Goal: Task Accomplishment & Management: Use online tool/utility

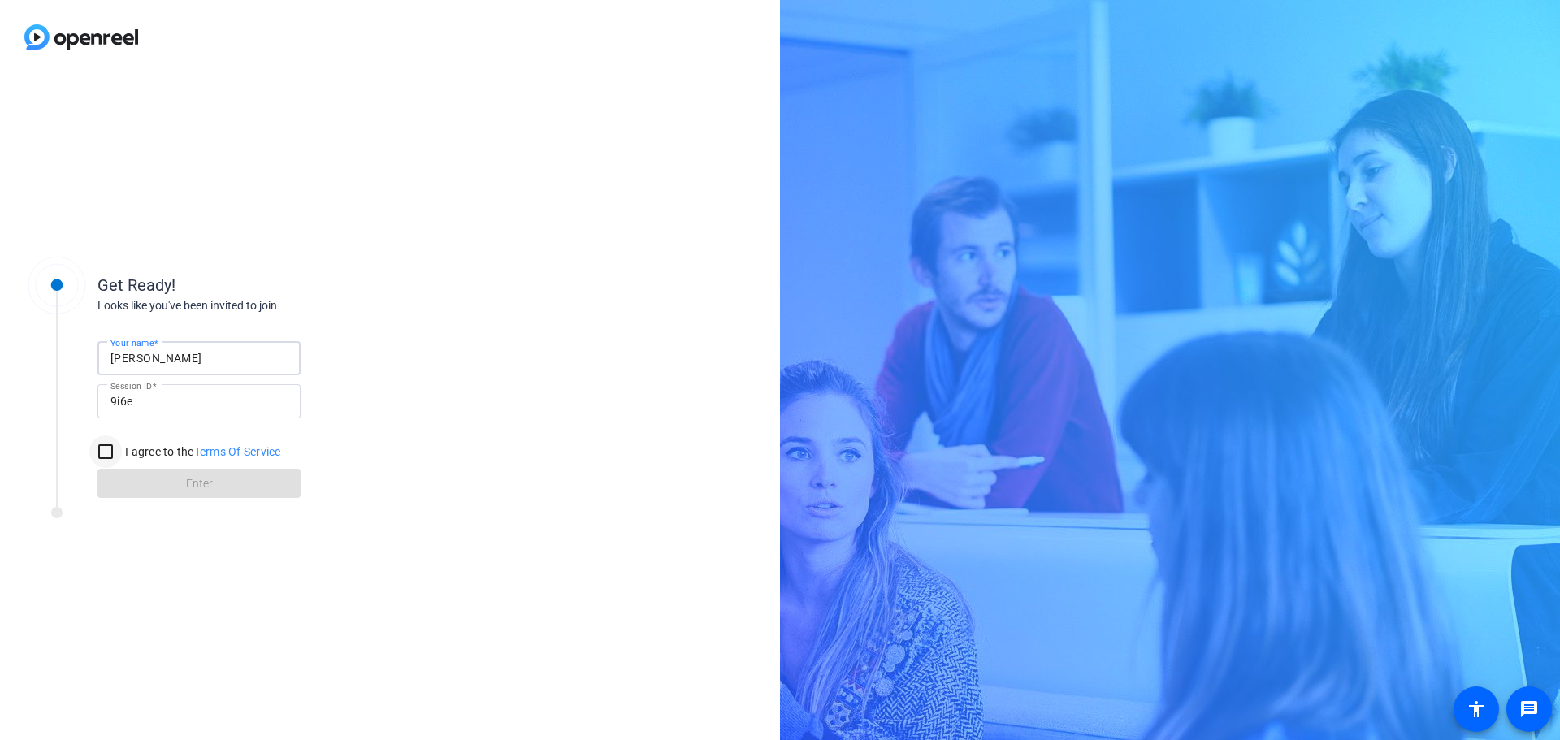
type input "[PERSON_NAME]"
click at [103, 451] on input "I agree to the Terms Of Service" at bounding box center [105, 451] width 32 height 32
checkbox input "true"
click at [225, 486] on span at bounding box center [198, 483] width 203 height 39
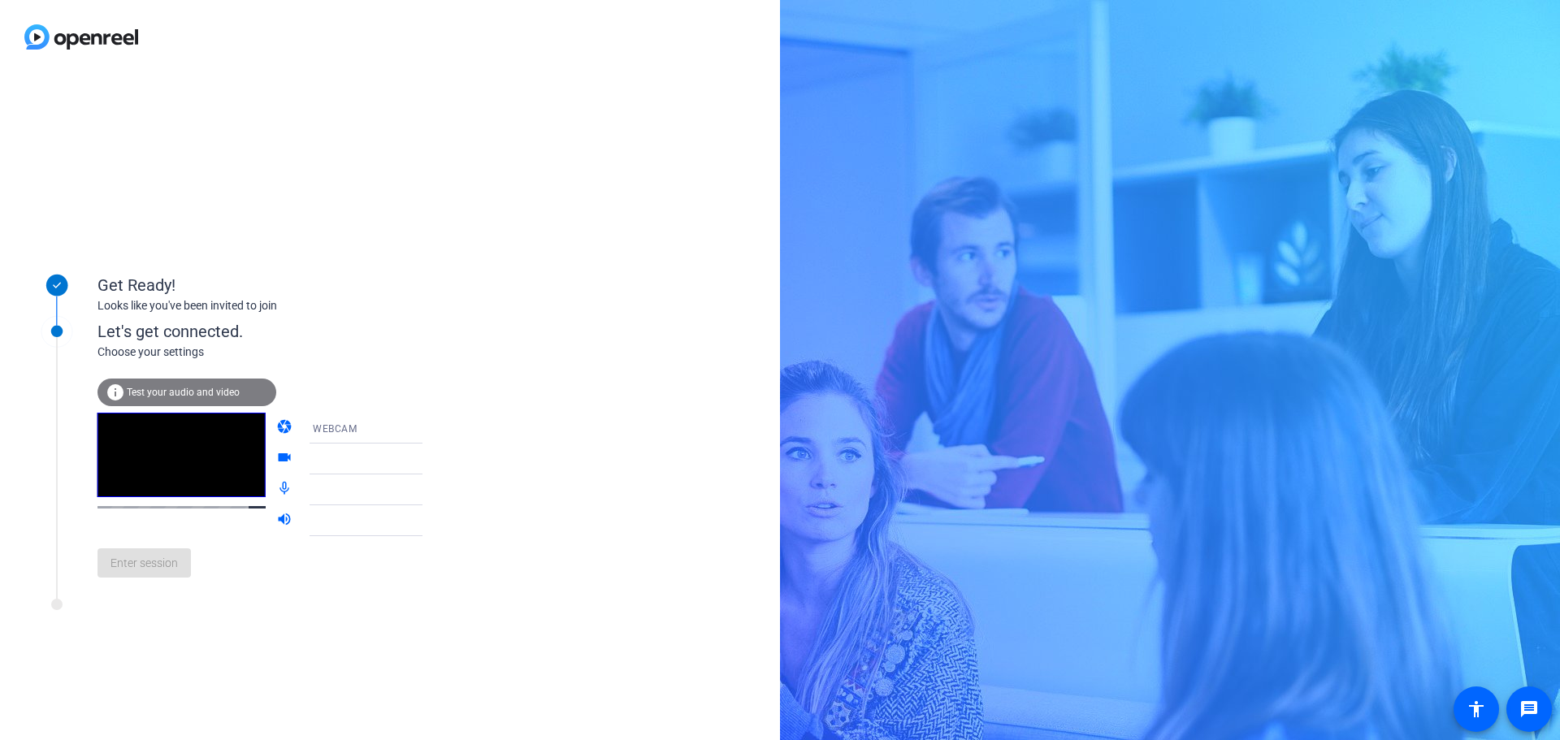
click at [429, 463] on icon at bounding box center [438, 458] width 19 height 19
click at [197, 397] on span "Test your audio and video" at bounding box center [183, 392] width 113 height 11
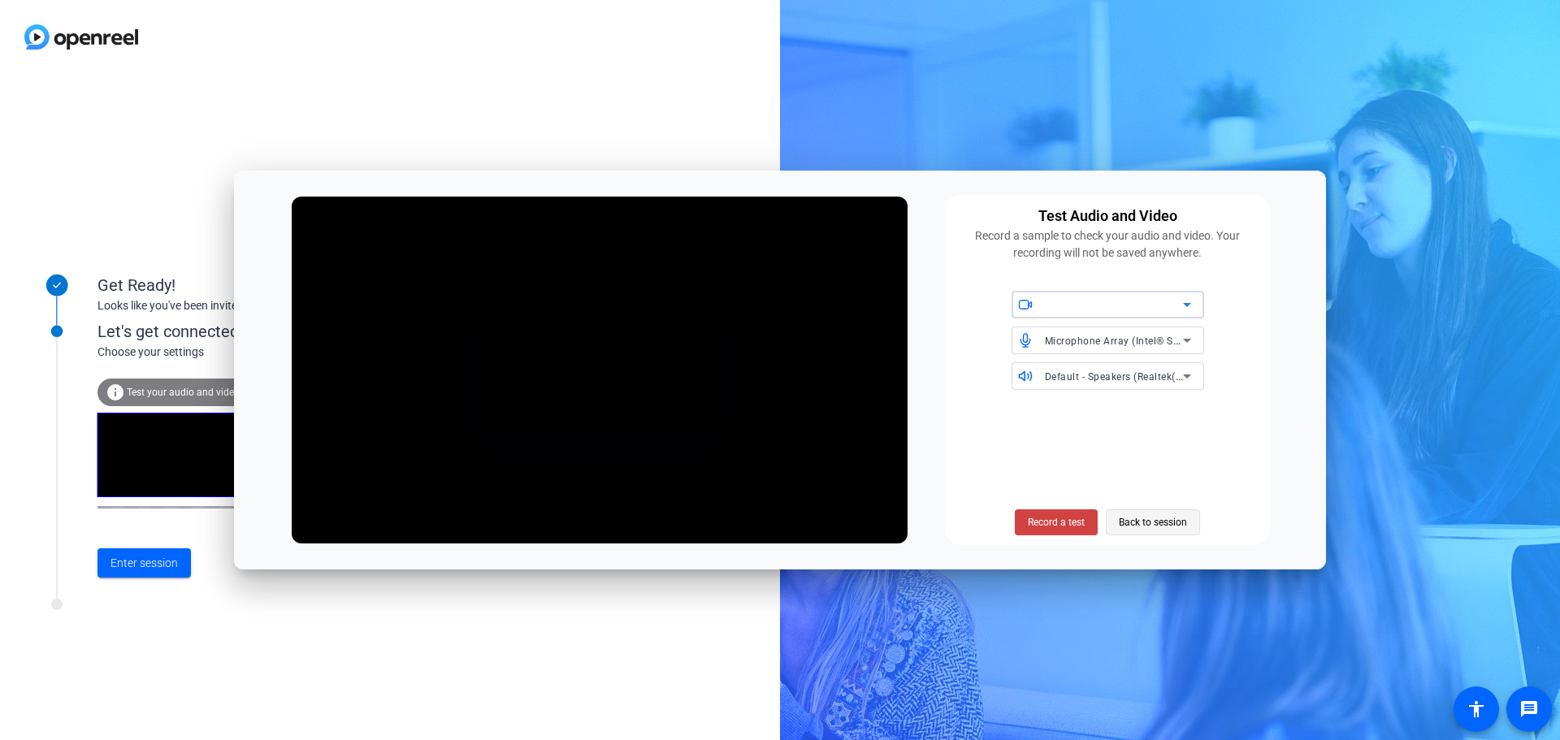
click at [1195, 514] on span at bounding box center [1152, 522] width 93 height 39
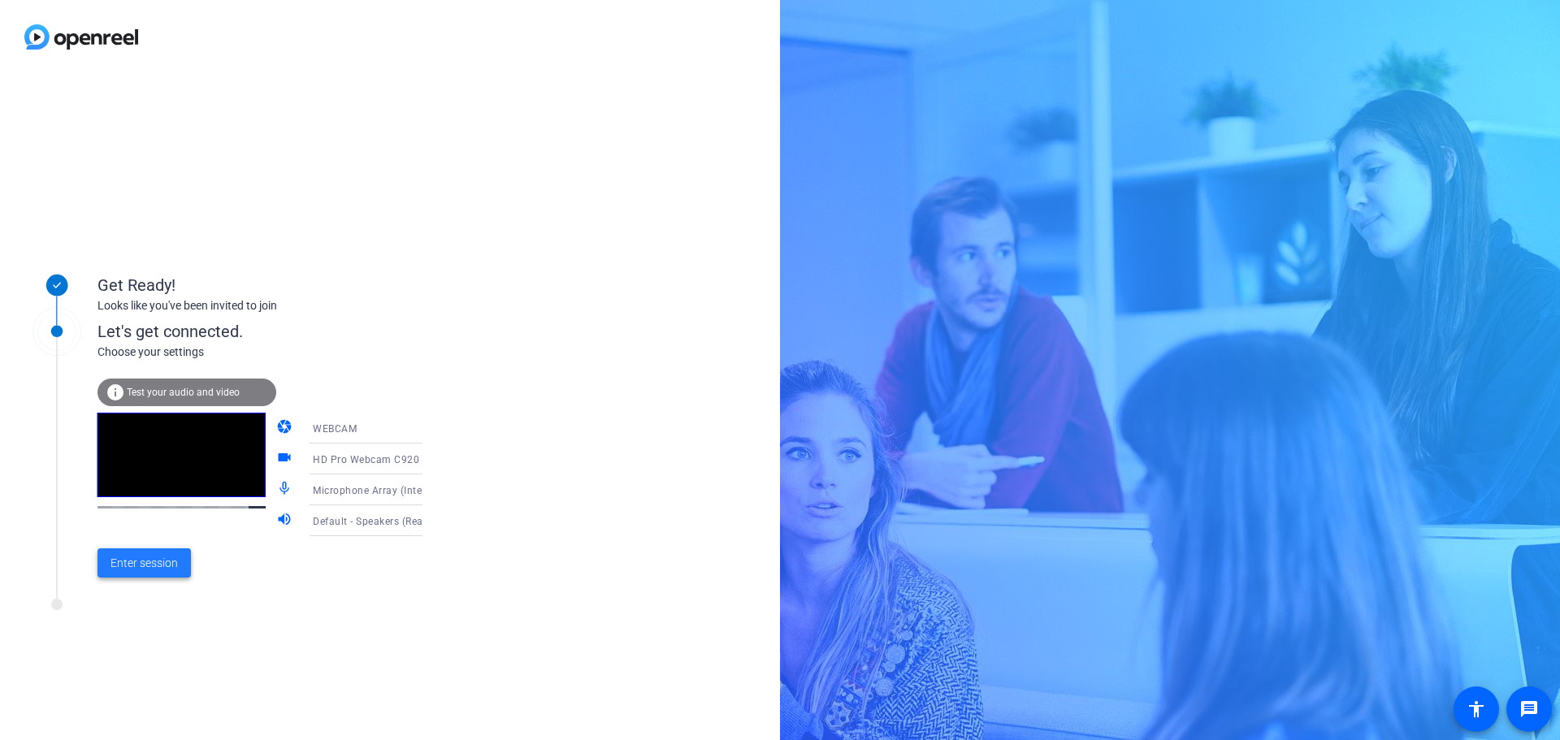
click at [150, 558] on span "Enter session" at bounding box center [143, 563] width 67 height 17
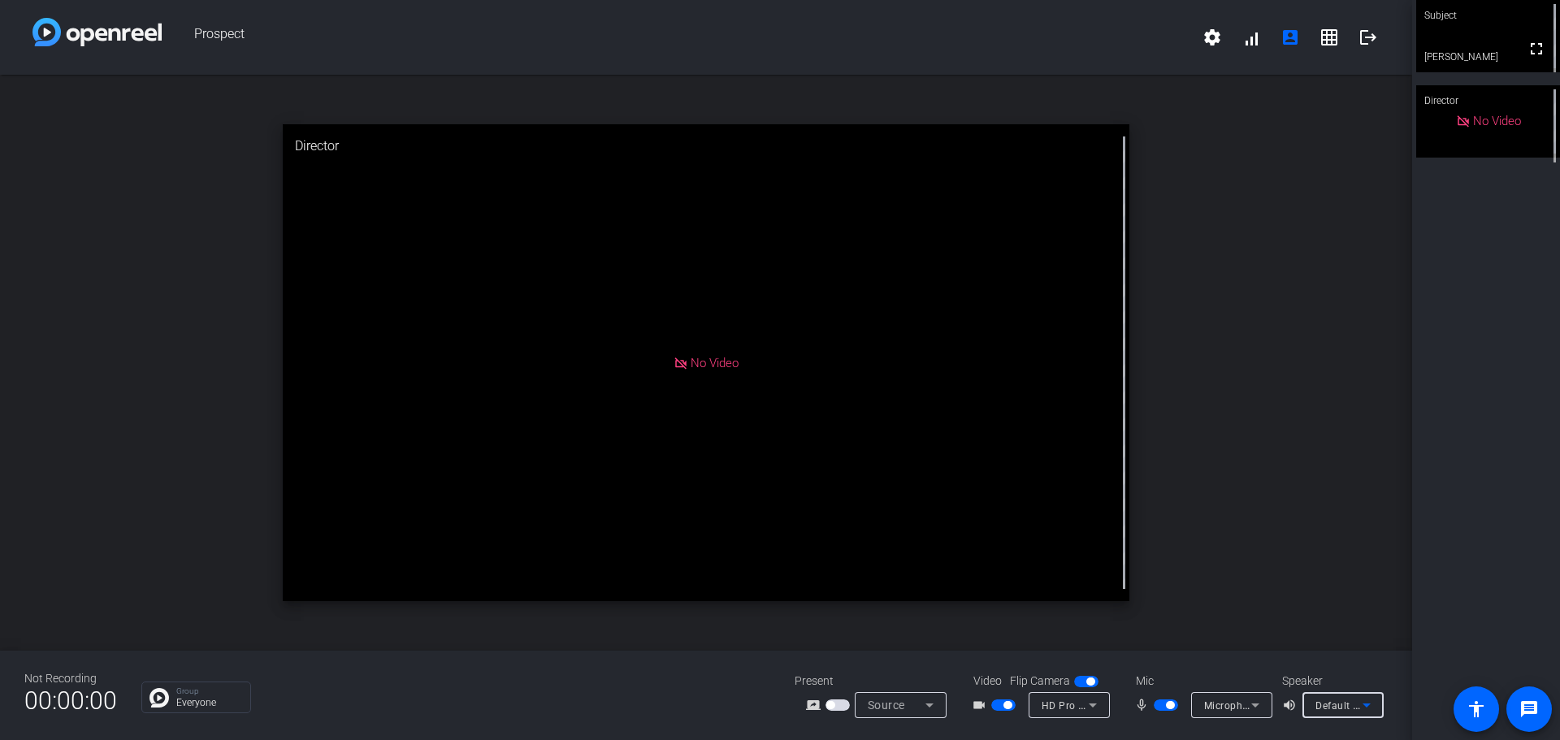
click at [1326, 709] on span "Default - Speakers (Realtek(R) Audio)" at bounding box center [1402, 705] width 175 height 13
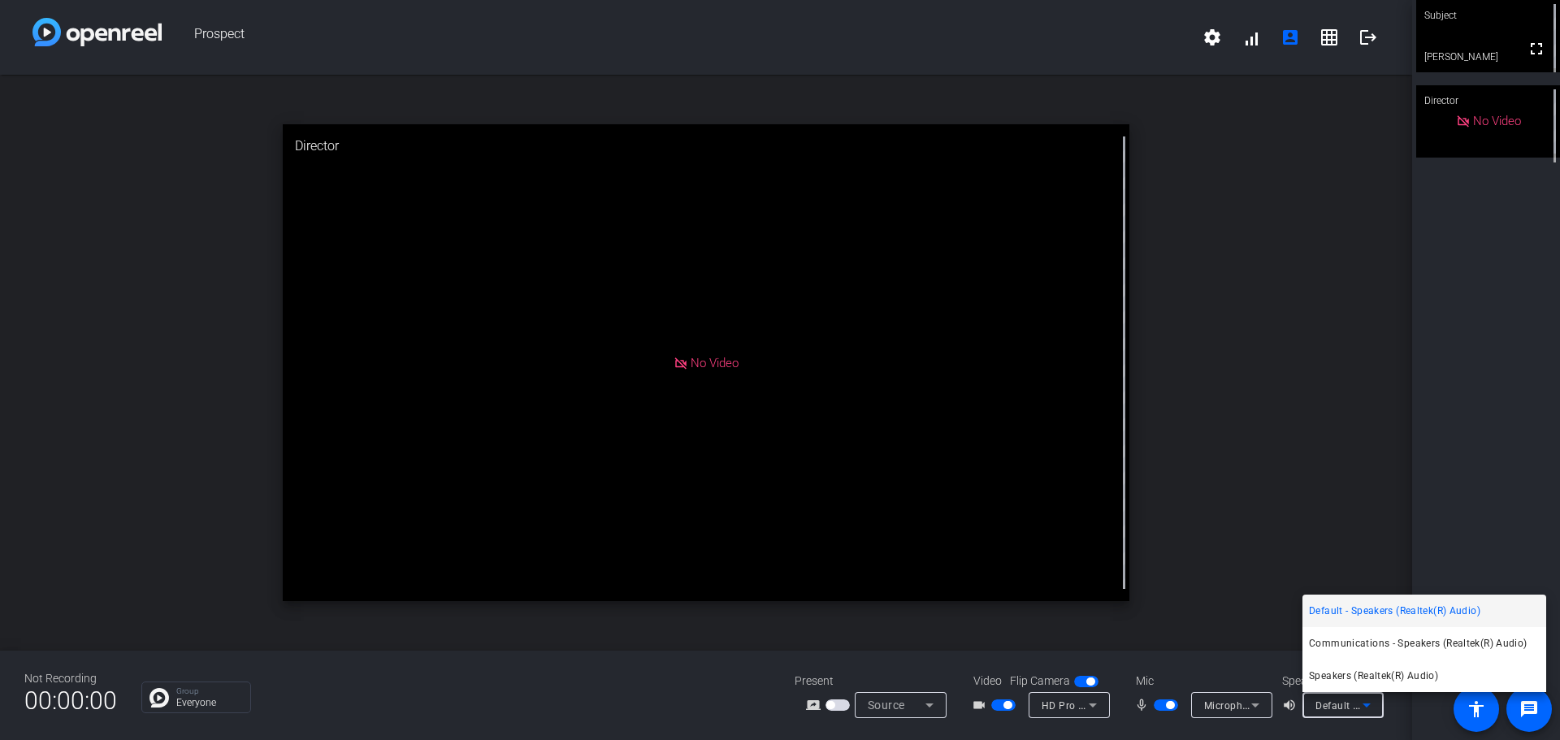
click at [1370, 429] on div at bounding box center [780, 370] width 1560 height 740
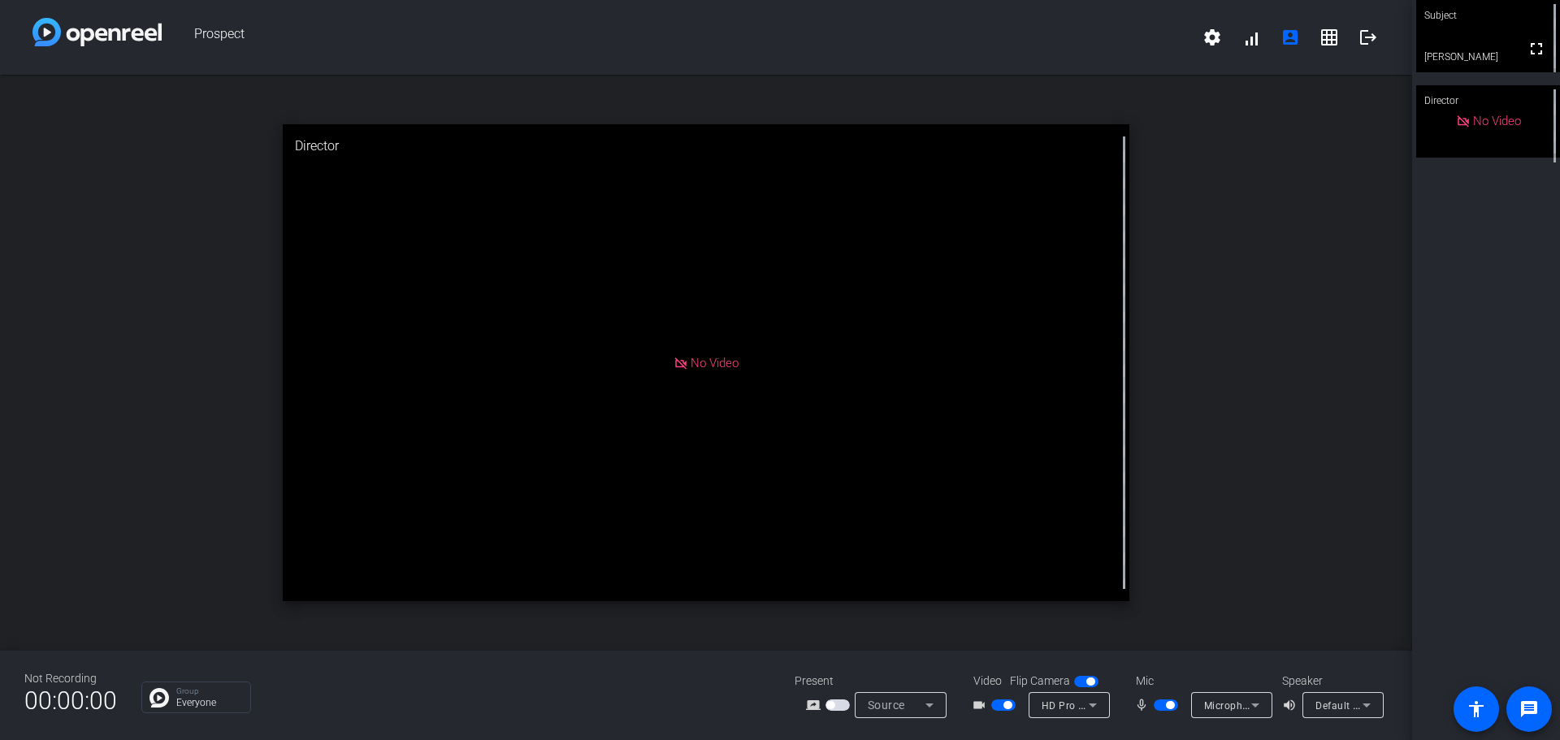
click at [1167, 708] on span "button" at bounding box center [1170, 705] width 8 height 8
click at [1167, 706] on span "button" at bounding box center [1166, 704] width 24 height 11
click at [1160, 705] on span "button" at bounding box center [1166, 704] width 24 height 11
click at [1159, 702] on span "button" at bounding box center [1158, 705] width 8 height 8
click at [1163, 703] on span "button" at bounding box center [1166, 704] width 24 height 11
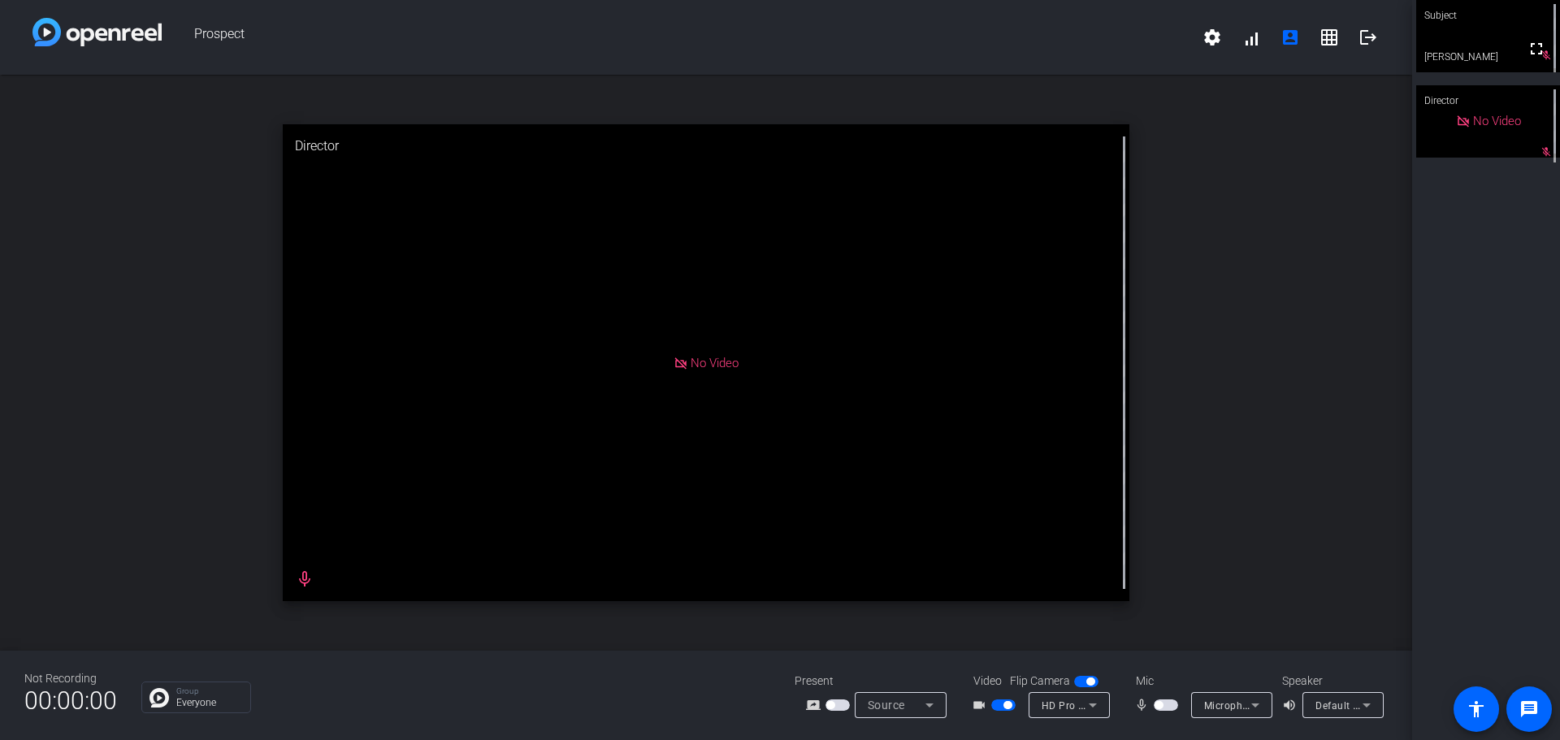
click at [1176, 699] on mat-slide-toggle at bounding box center [1168, 704] width 28 height 17
click at [1172, 701] on span "button" at bounding box center [1166, 704] width 24 height 11
click at [1166, 708] on span "button" at bounding box center [1166, 704] width 24 height 11
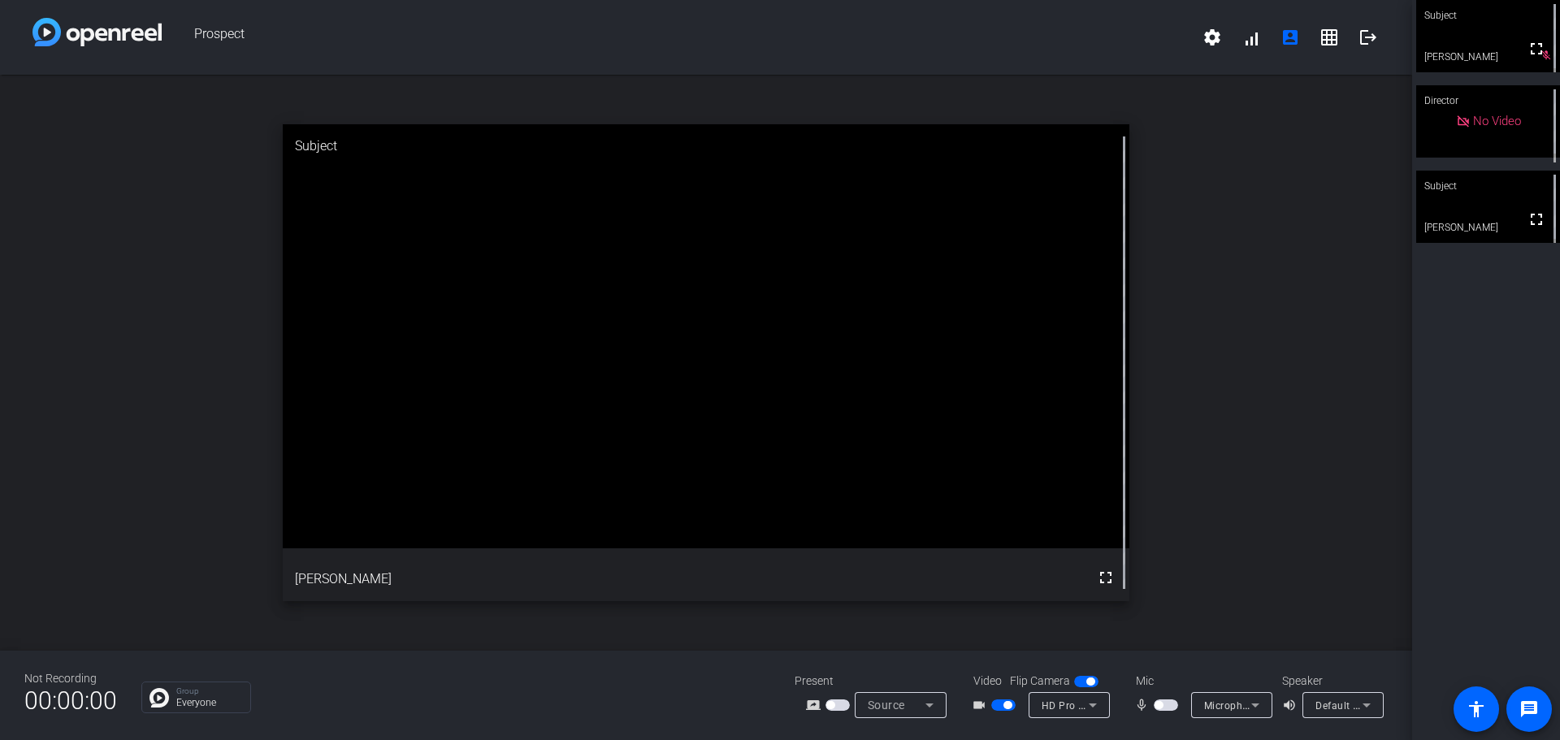
click at [1166, 708] on span "button" at bounding box center [1166, 704] width 24 height 11
click at [1167, 703] on span "button" at bounding box center [1170, 705] width 8 height 8
click at [1169, 705] on span "button" at bounding box center [1166, 704] width 24 height 11
click at [1167, 707] on span "button" at bounding box center [1170, 705] width 8 height 8
click at [1165, 710] on span "button" at bounding box center [1166, 704] width 24 height 11
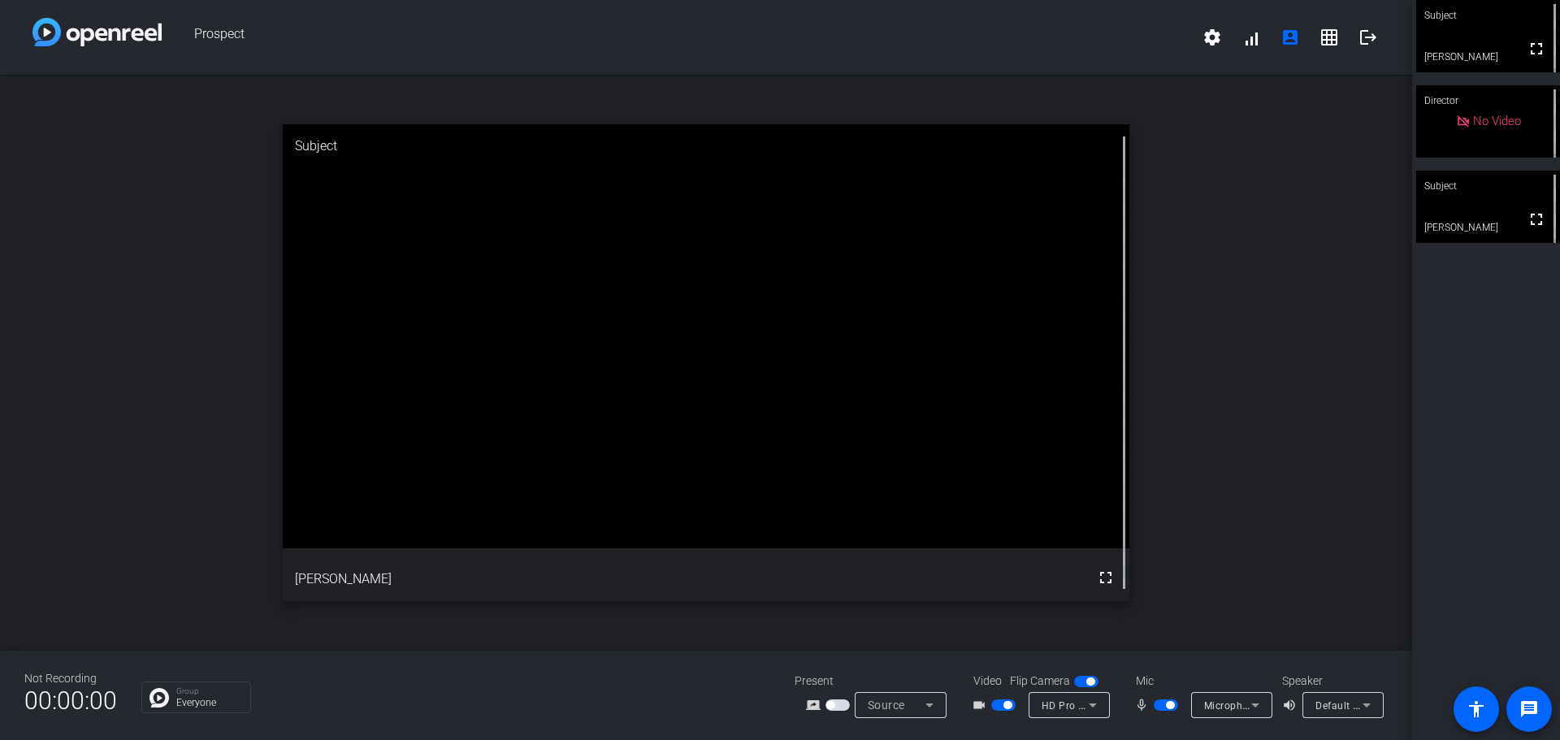
click at [1167, 708] on span "button" at bounding box center [1170, 705] width 8 height 8
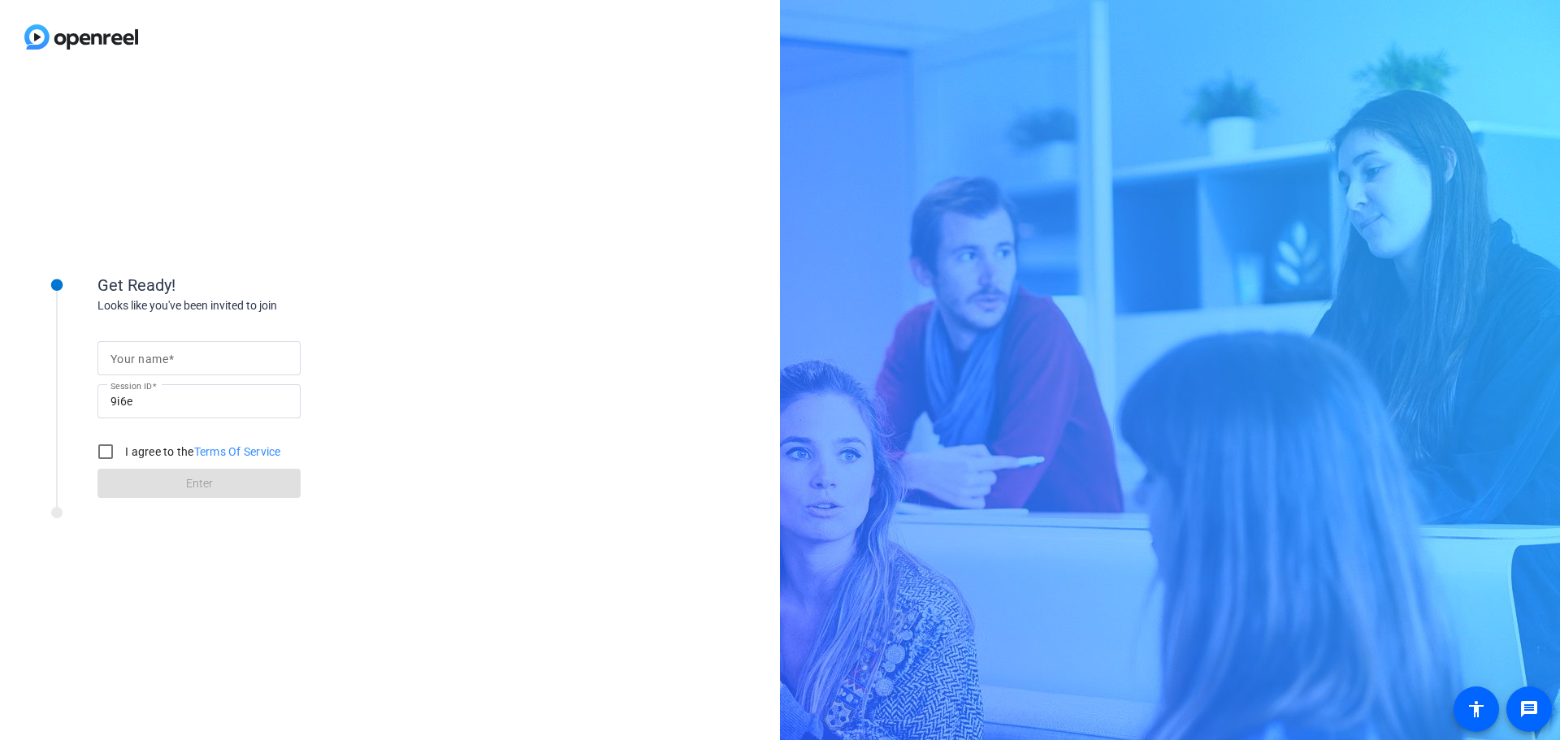
click at [156, 354] on mat-label "Your name" at bounding box center [139, 359] width 58 height 13
click at [156, 354] on input "Your name" at bounding box center [198, 357] width 177 height 19
type input "[PERSON_NAME]"
click at [106, 445] on input "I agree to the Terms Of Service" at bounding box center [105, 451] width 32 height 32
click at [451, 612] on div "Get Ready! Looks like you've been invited to join Your name Carolyn Fowlkes Ses…" at bounding box center [390, 407] width 780 height 666
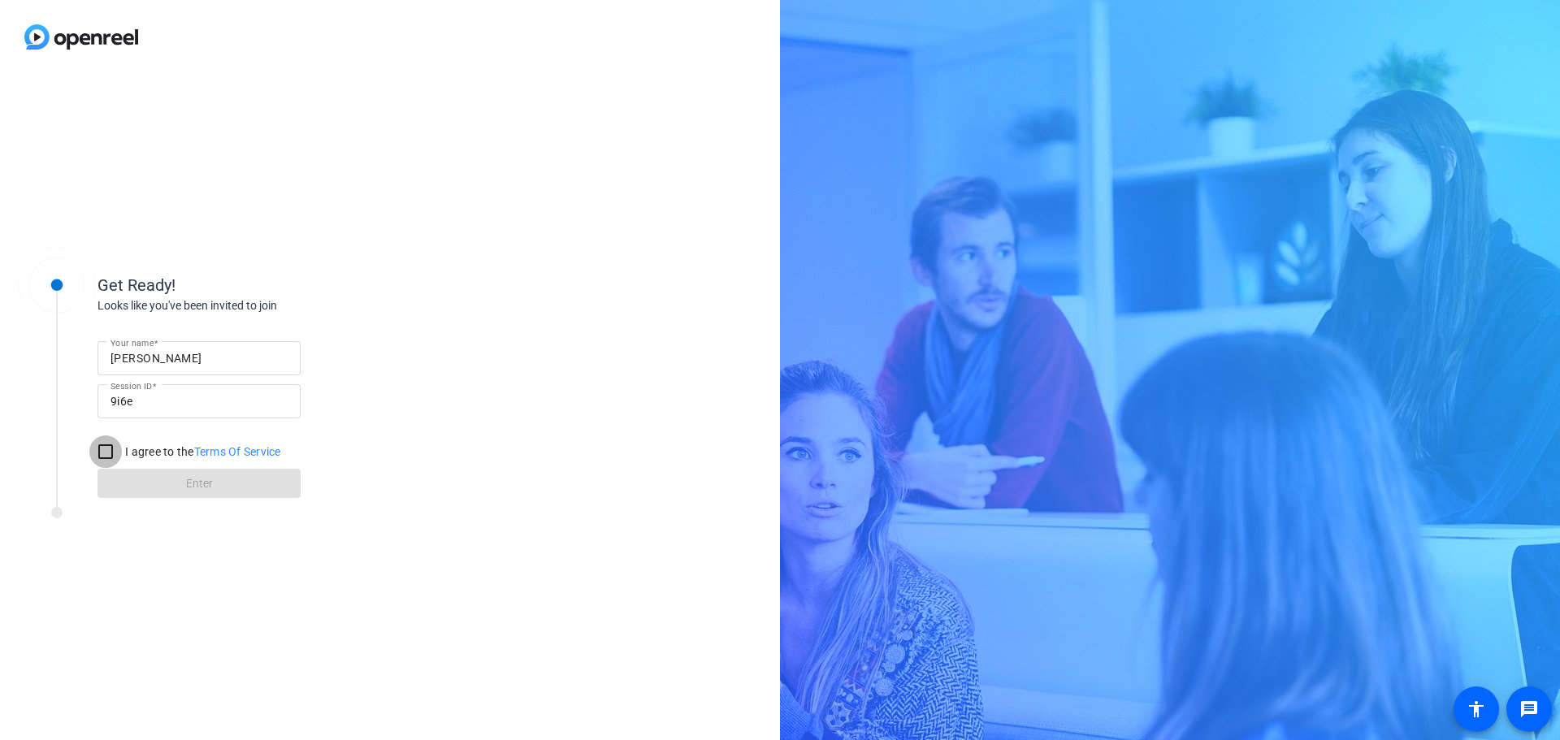
click at [104, 453] on input "I agree to the Terms Of Service" at bounding box center [105, 451] width 32 height 32
checkbox input "true"
click at [153, 489] on span at bounding box center [198, 483] width 203 height 39
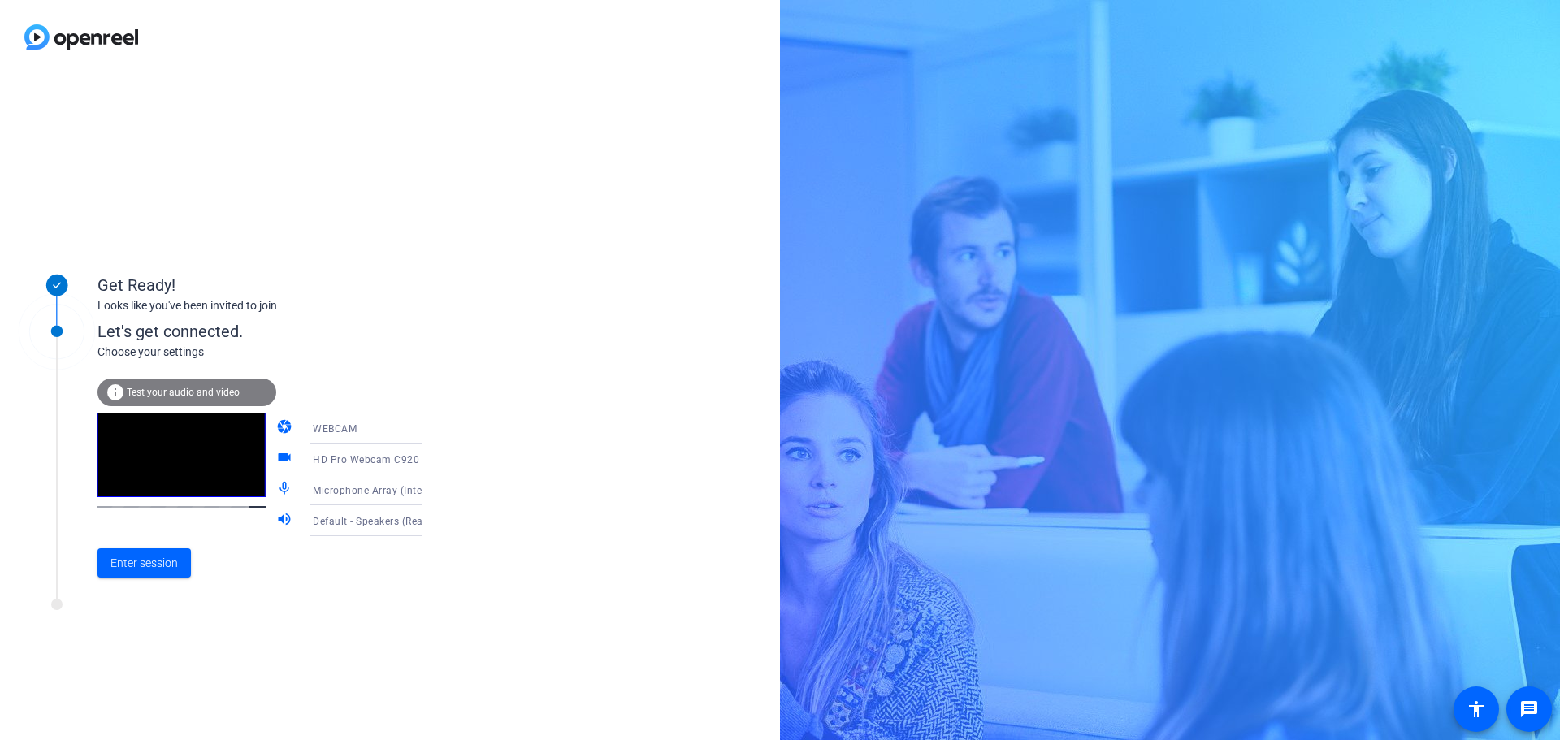
click at [429, 429] on icon at bounding box center [438, 427] width 19 height 19
click at [525, 406] on div at bounding box center [780, 370] width 1560 height 740
click at [435, 458] on icon at bounding box center [439, 459] width 8 height 4
click at [593, 457] on div at bounding box center [780, 370] width 1560 height 740
click at [429, 487] on icon at bounding box center [438, 489] width 19 height 19
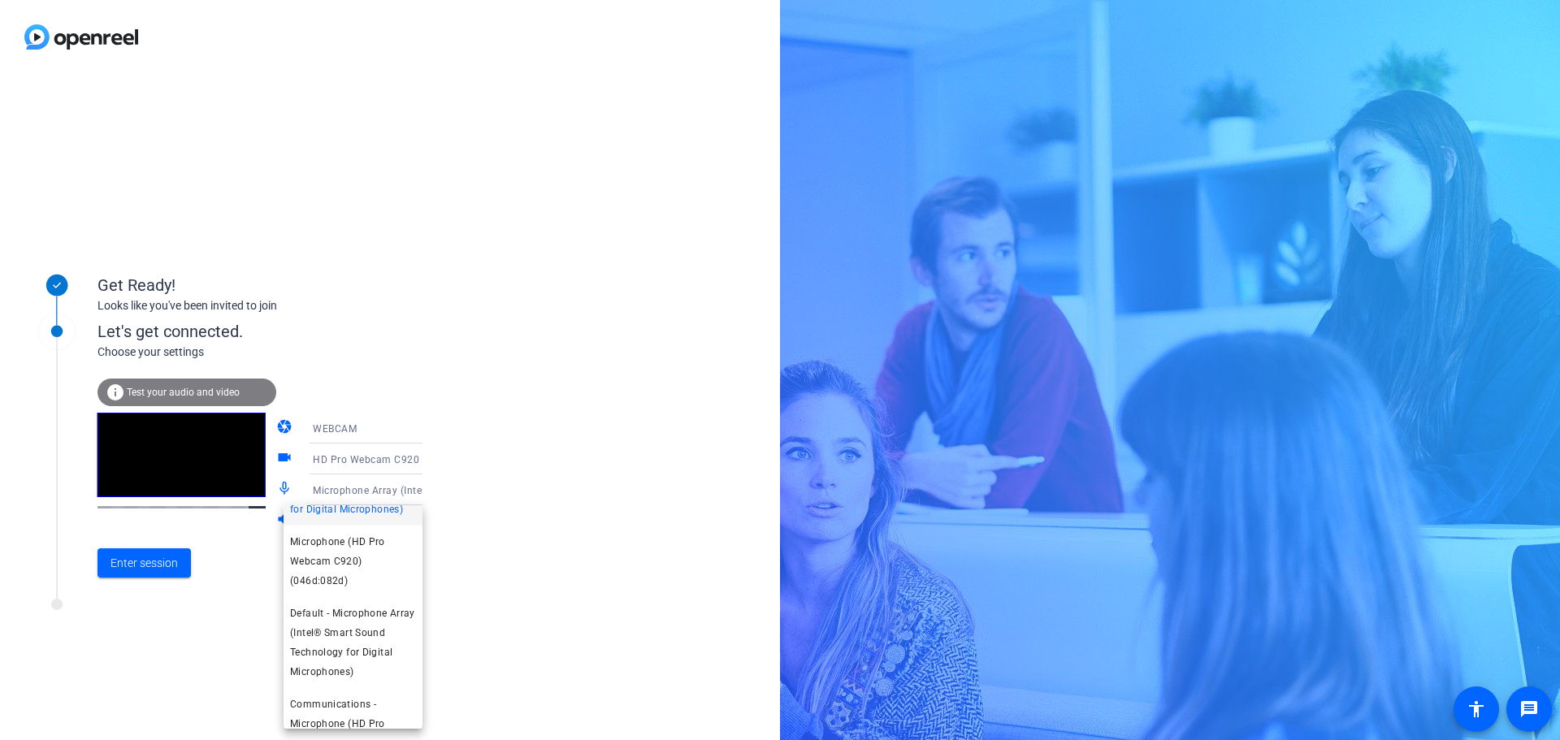
scroll to position [102, 0]
click at [659, 491] on div at bounding box center [780, 370] width 1560 height 740
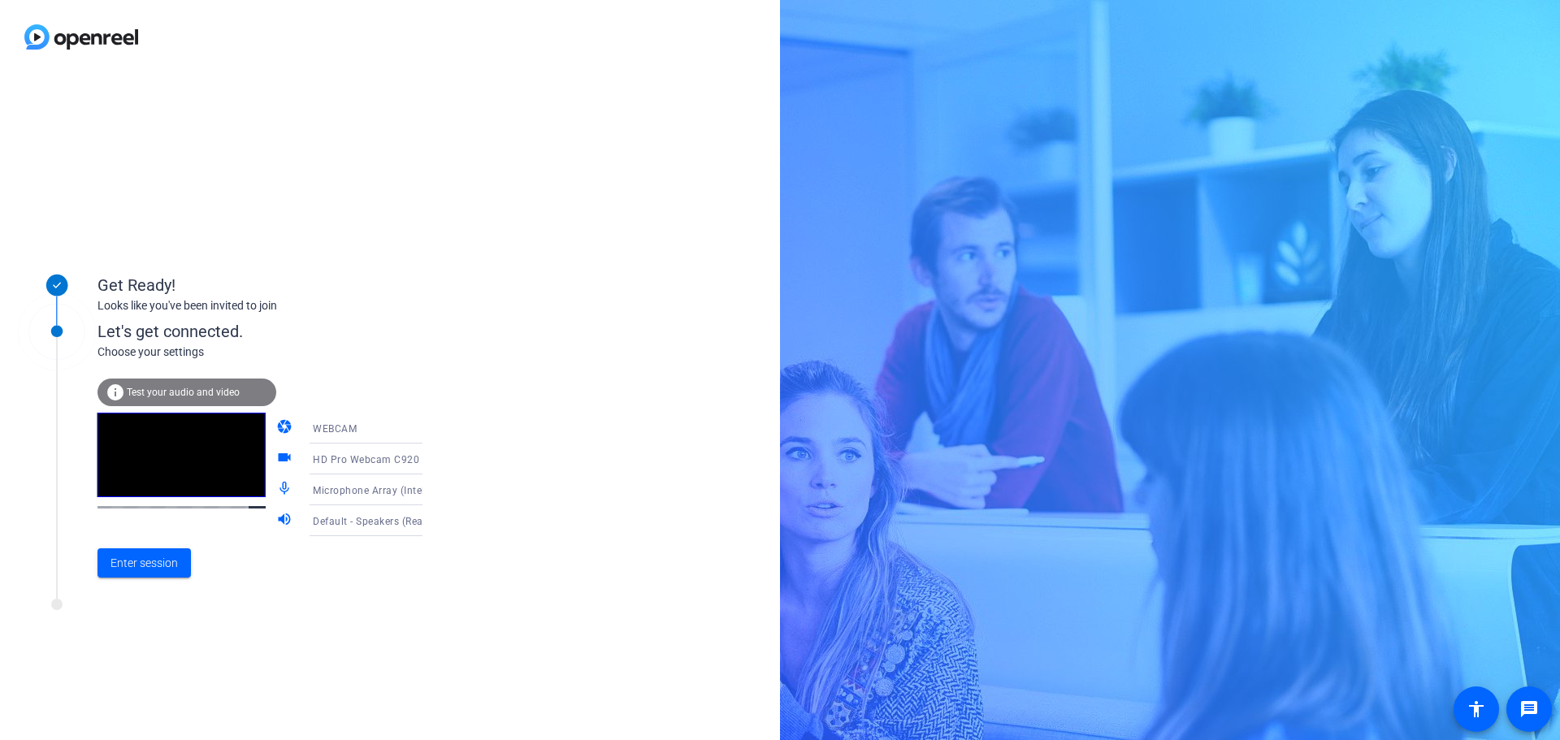
click at [405, 531] on div "Default - Speakers (Realtek(R) Audio)" at bounding box center [377, 520] width 129 height 31
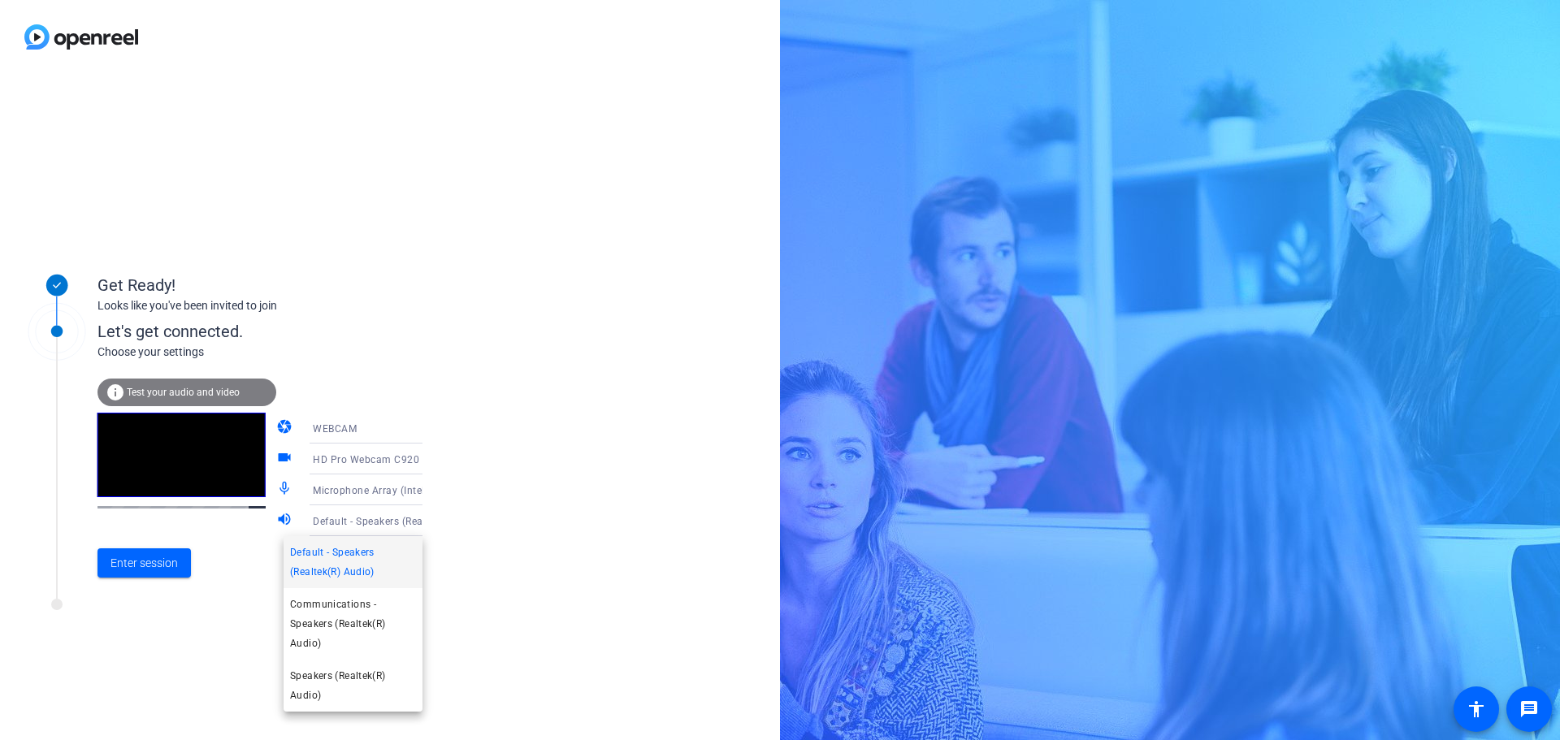
click at [579, 519] on div at bounding box center [780, 370] width 1560 height 740
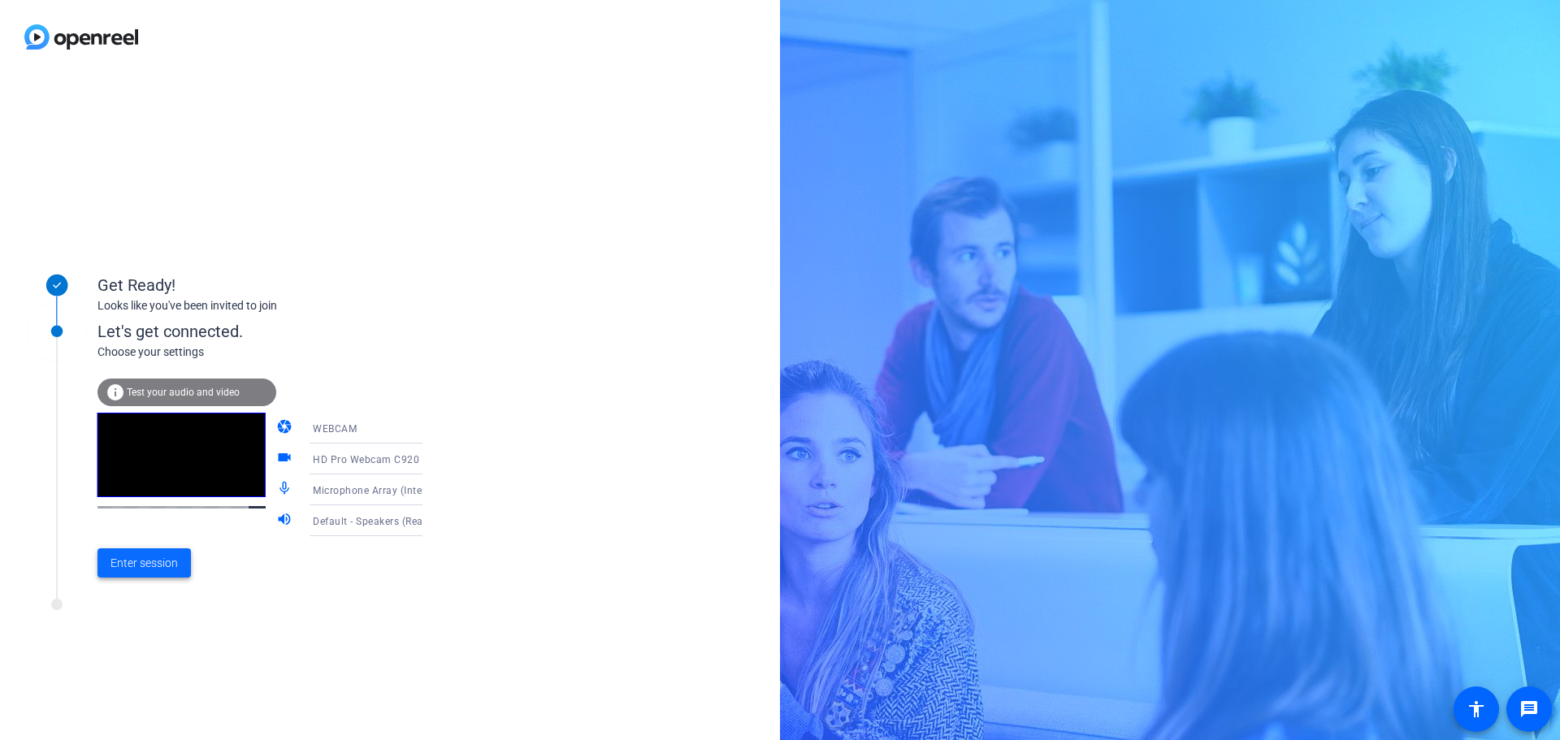
click at [136, 555] on span "Enter session" at bounding box center [143, 563] width 67 height 17
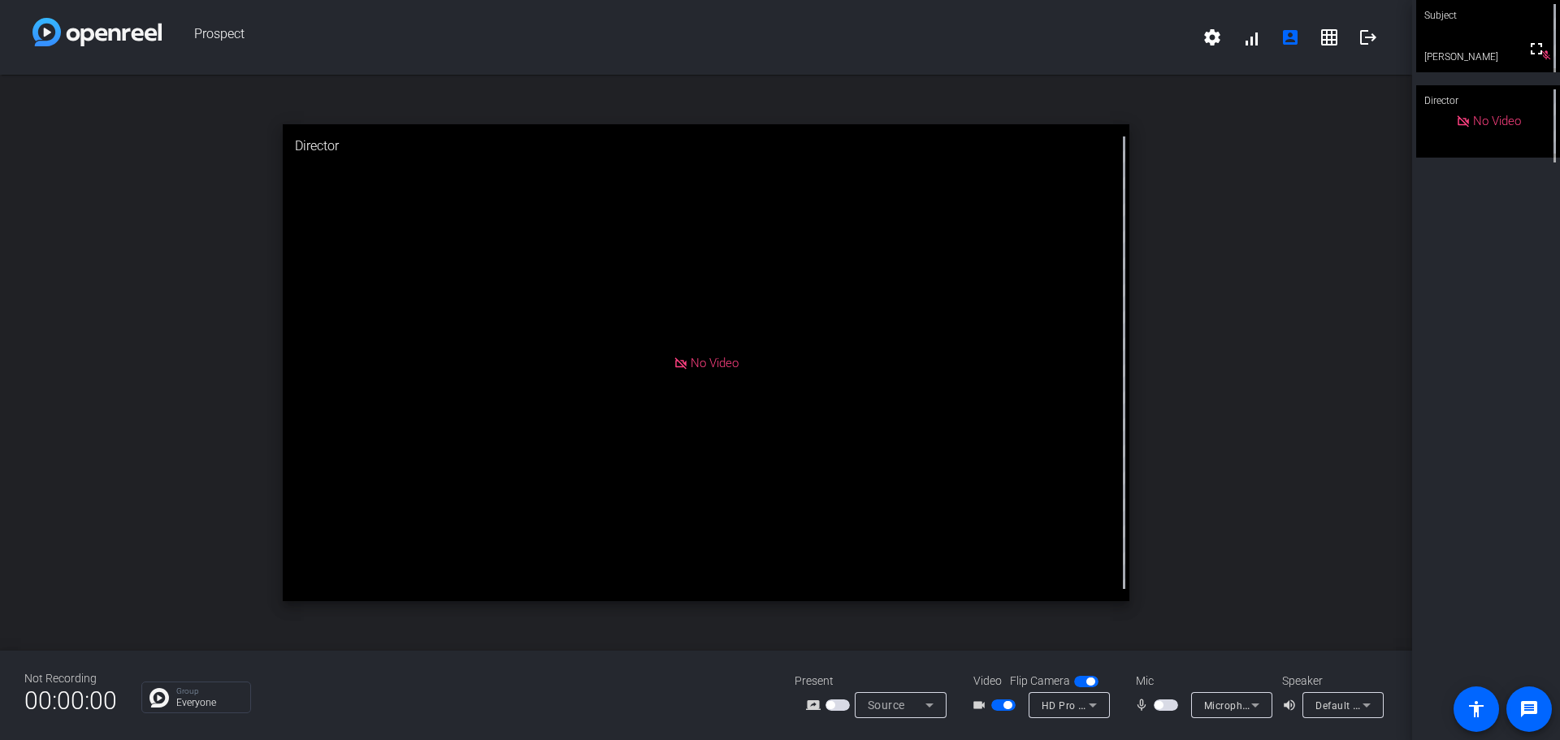
click at [1010, 704] on span "button" at bounding box center [1007, 705] width 8 height 8
click at [1165, 708] on span "button" at bounding box center [1166, 704] width 24 height 11
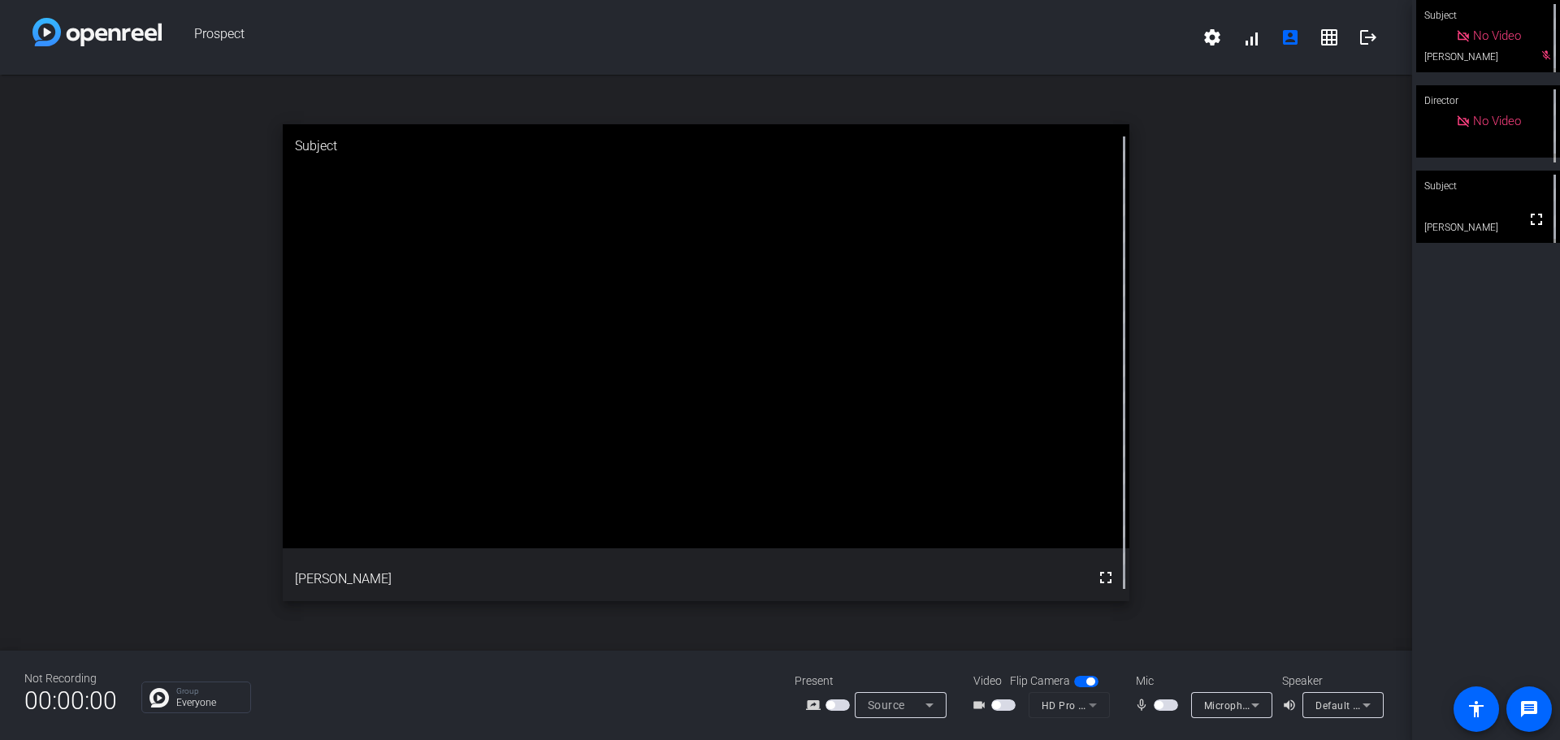
click at [1171, 707] on span "button" at bounding box center [1166, 704] width 24 height 11
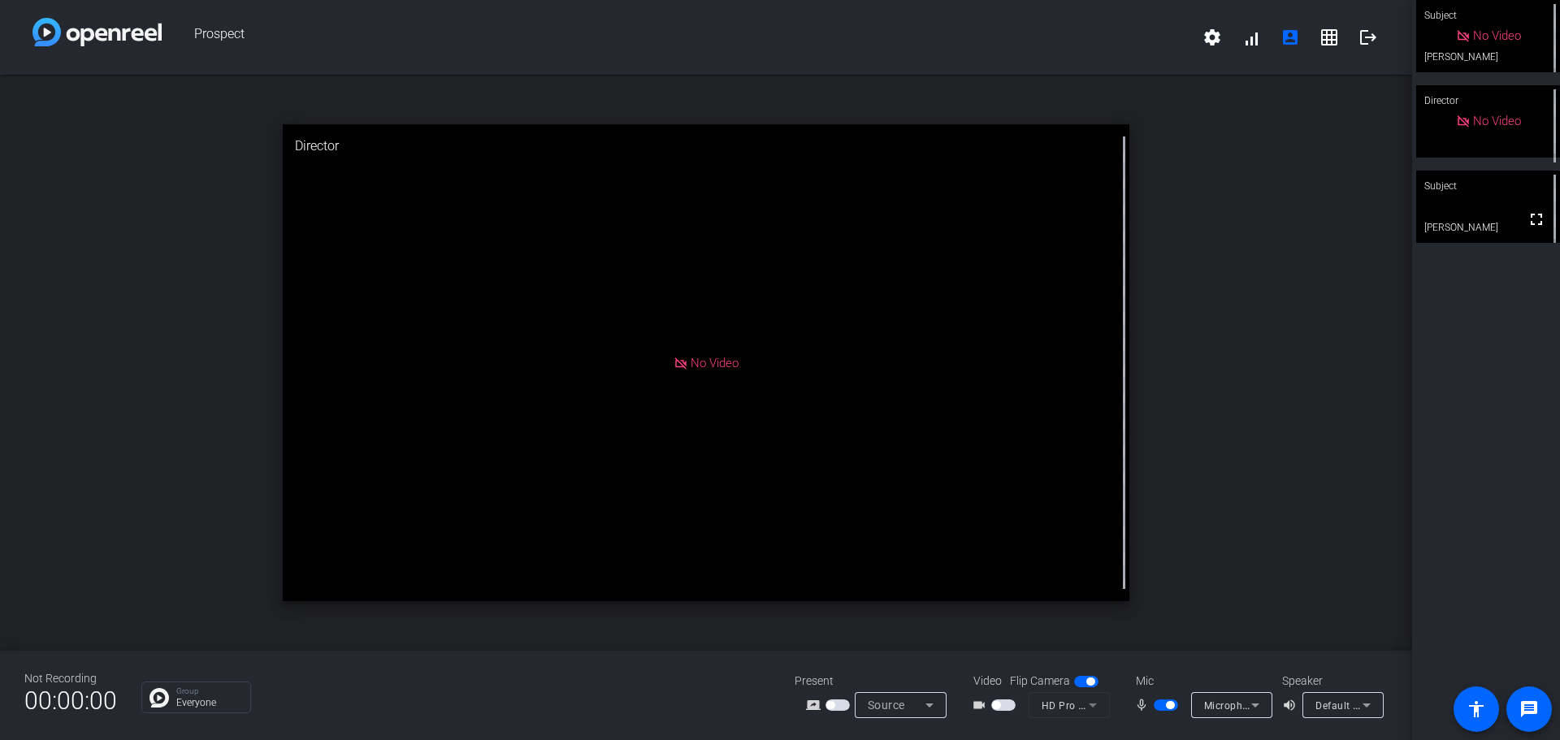
click at [1170, 702] on span "button" at bounding box center [1170, 705] width 8 height 8
click at [1170, 702] on span "button" at bounding box center [1166, 704] width 24 height 11
click at [1170, 702] on span "button" at bounding box center [1170, 705] width 8 height 8
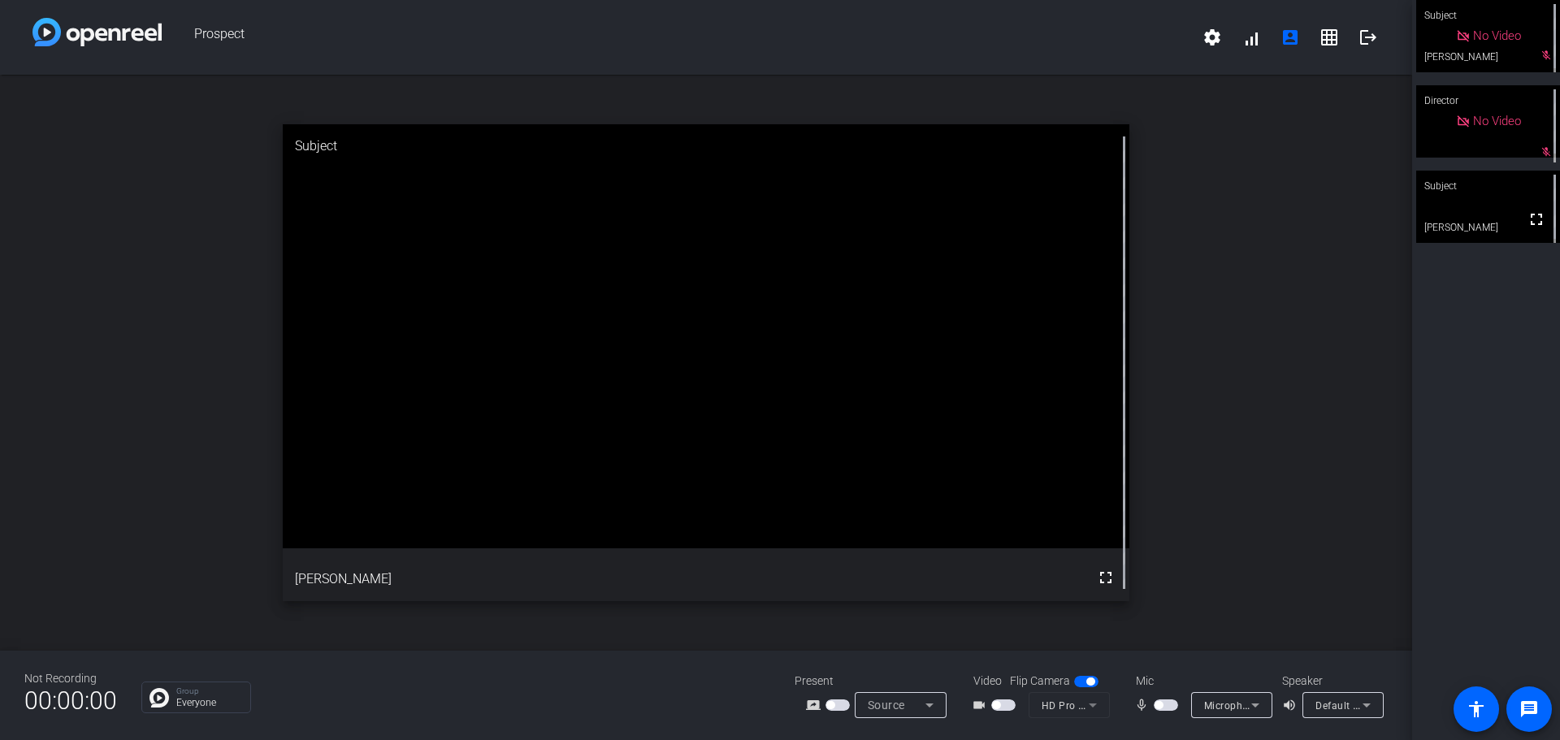
click at [1162, 702] on span "button" at bounding box center [1166, 704] width 24 height 11
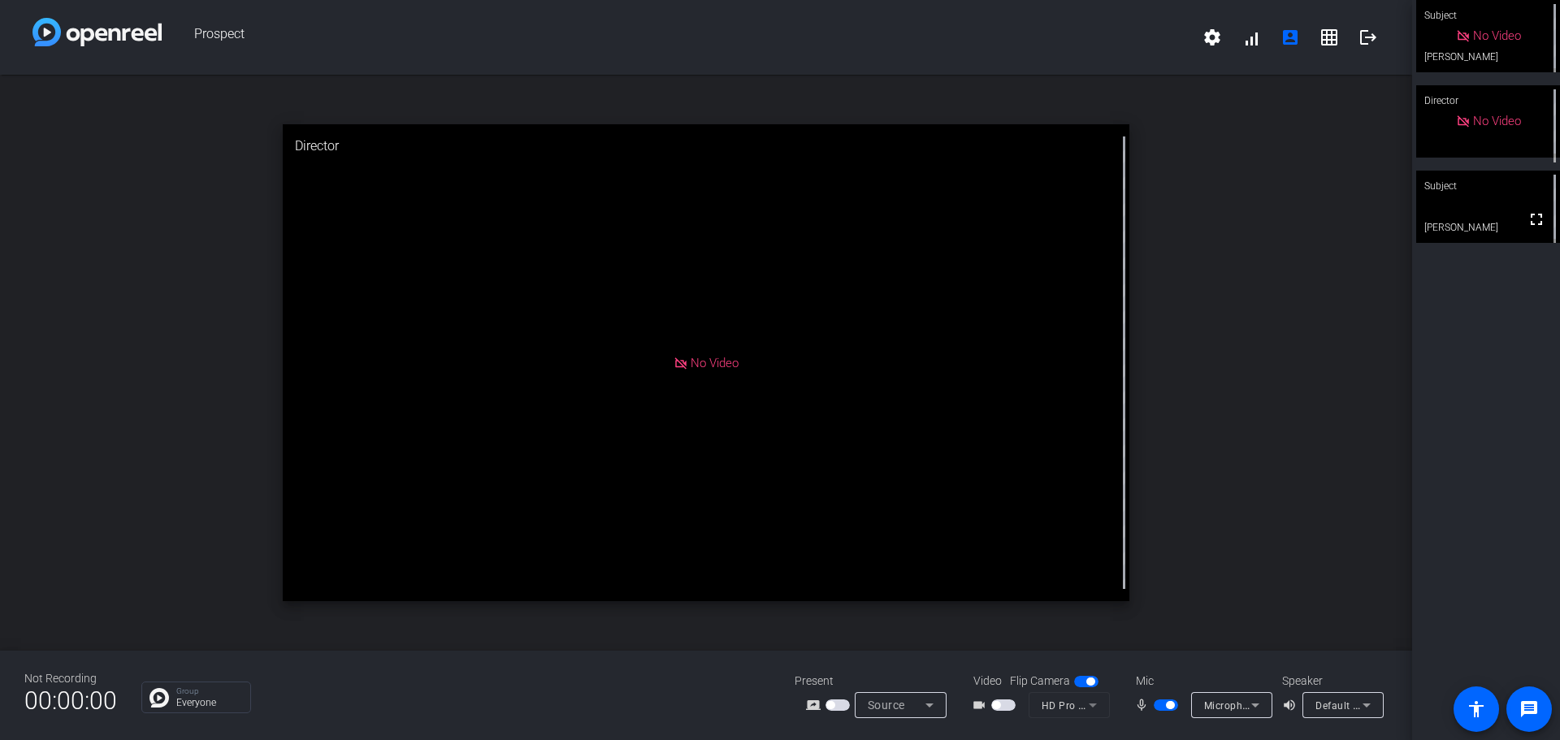
click at [1164, 703] on span "button" at bounding box center [1166, 704] width 24 height 11
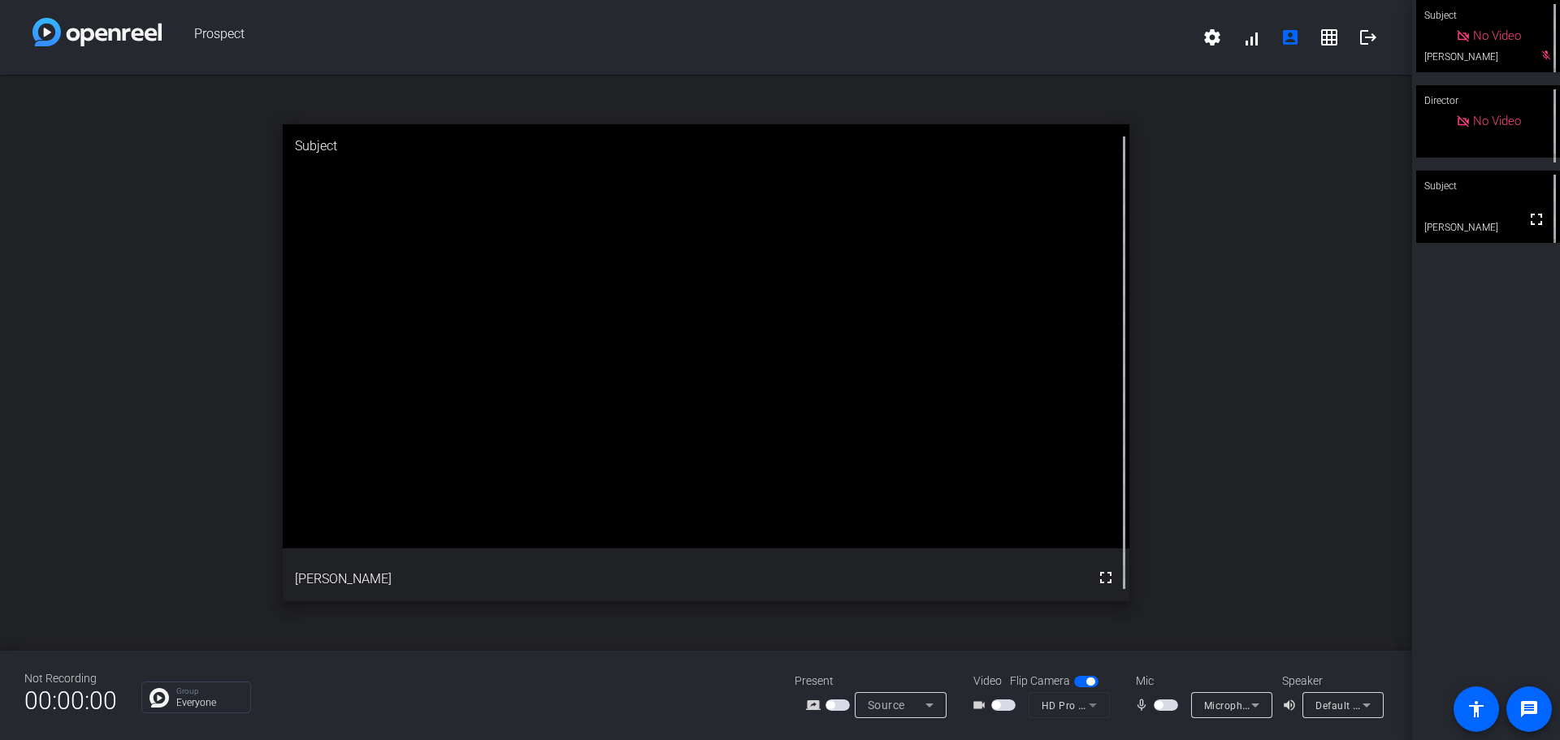
click at [1167, 701] on span "button" at bounding box center [1166, 704] width 24 height 11
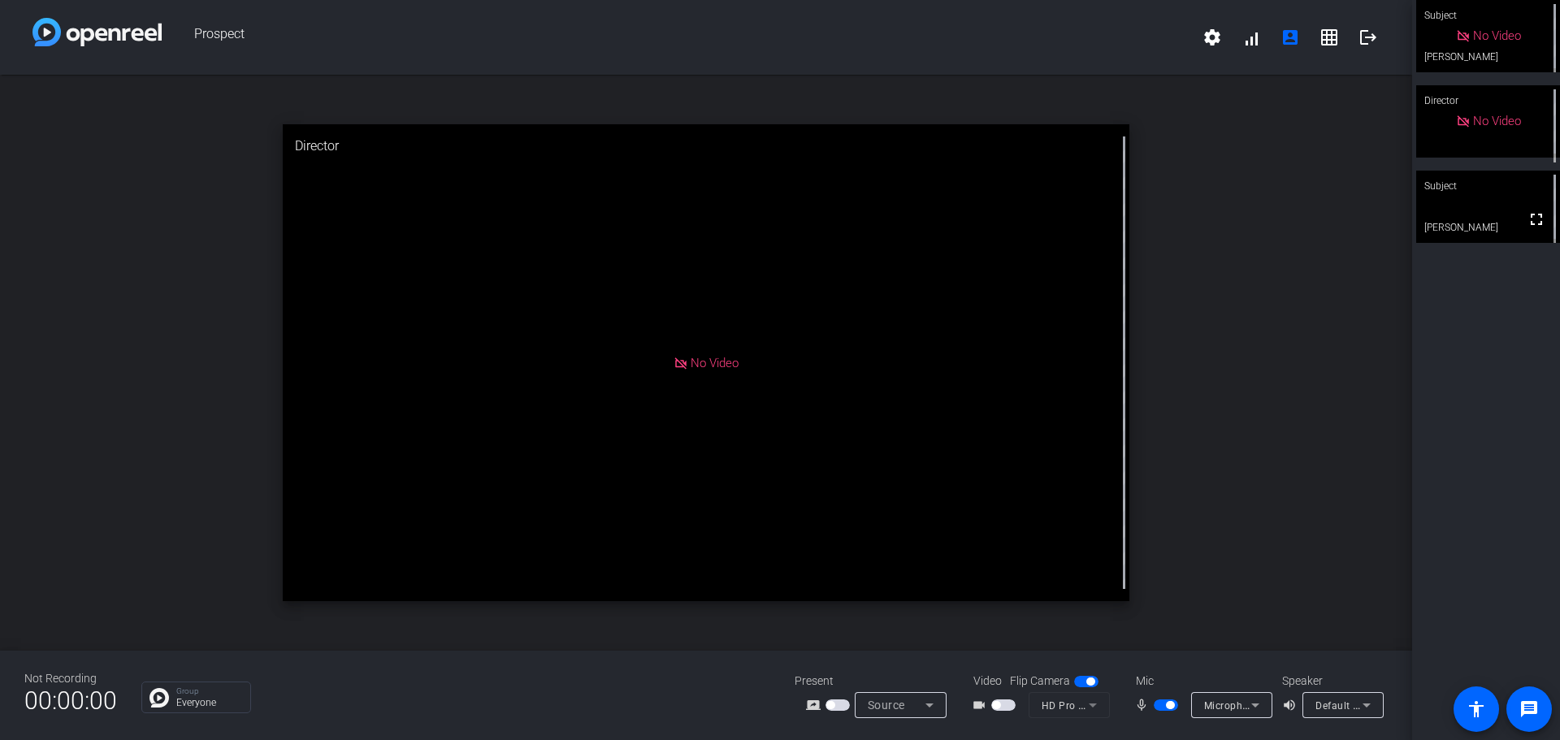
click at [1168, 709] on span "button" at bounding box center [1166, 704] width 24 height 11
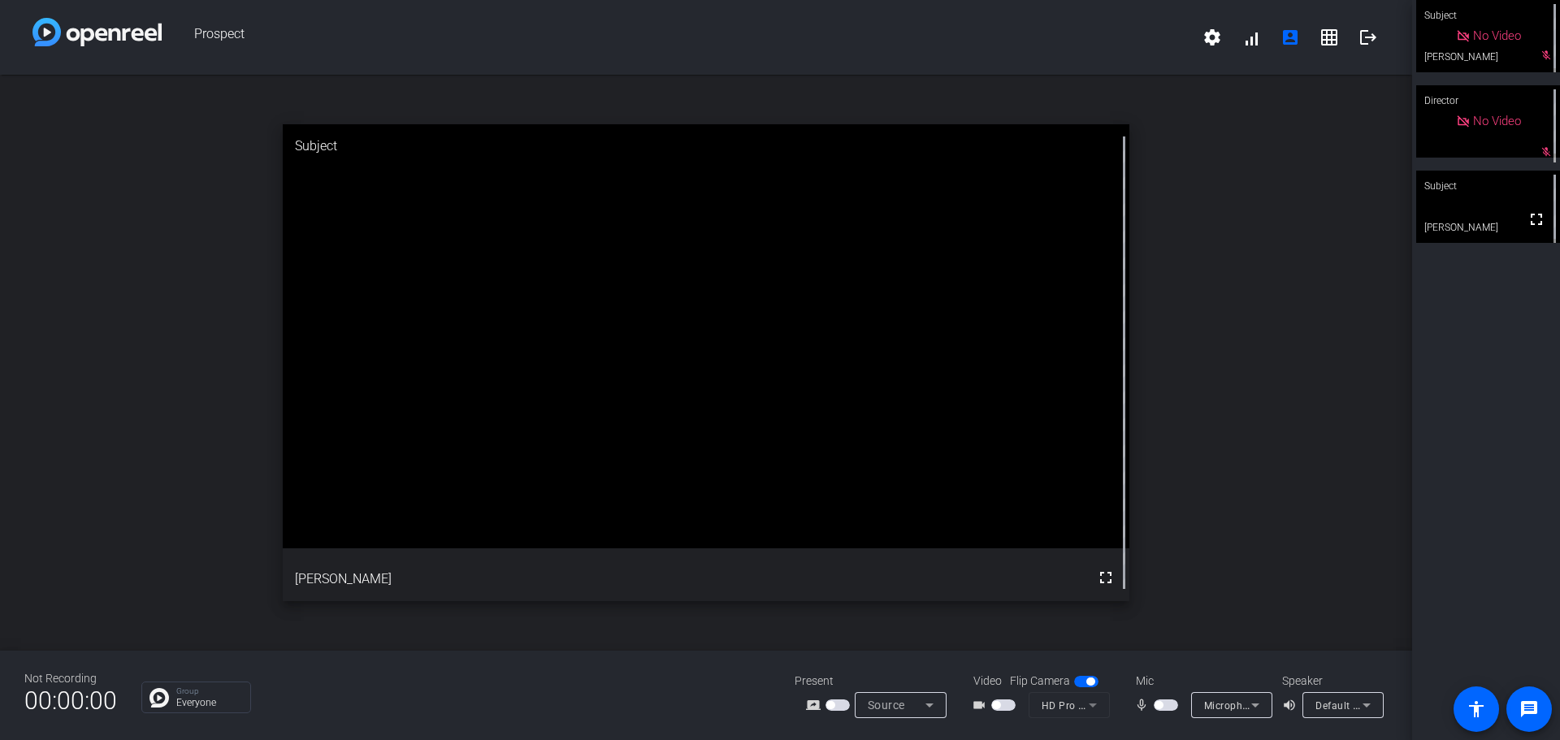
click at [1169, 716] on div "mic_none Microphone Array (Intel® Smart Sound Technology for Digital Microphone…" at bounding box center [1200, 705] width 162 height 26
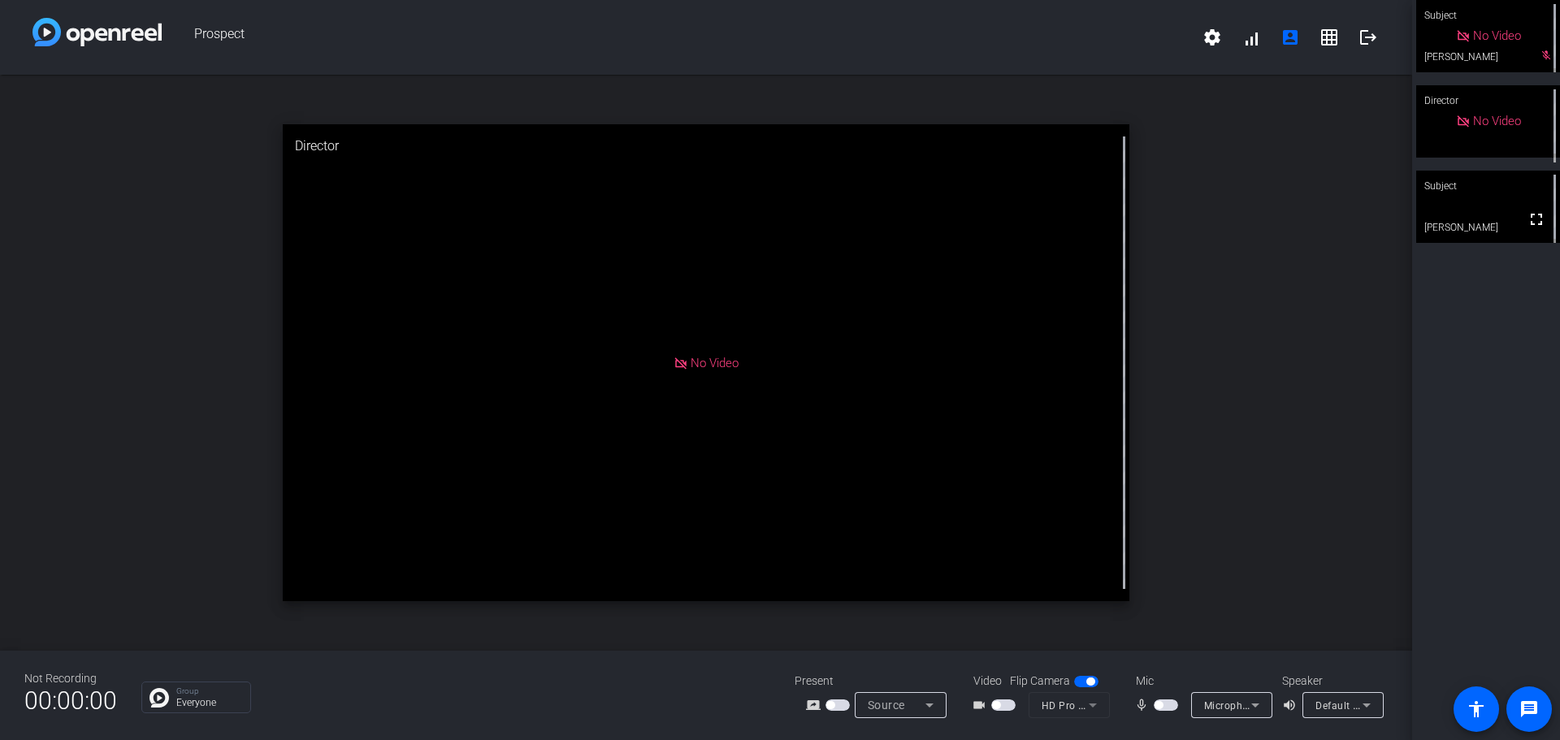
click at [1165, 703] on span "button" at bounding box center [1166, 704] width 24 height 11
